Goal: Entertainment & Leisure: Consume media (video, audio)

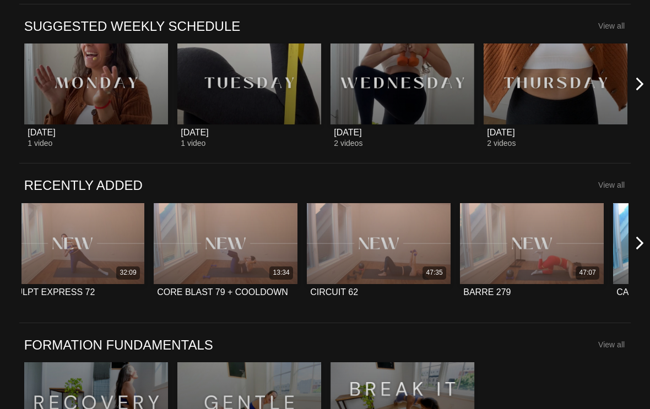
scroll to position [434, 0]
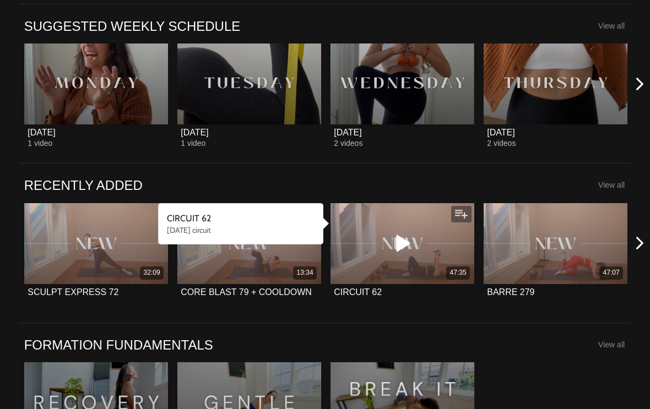
click at [421, 266] on div "47:35" at bounding box center [402, 243] width 144 height 81
